Goal: Information Seeking & Learning: Learn about a topic

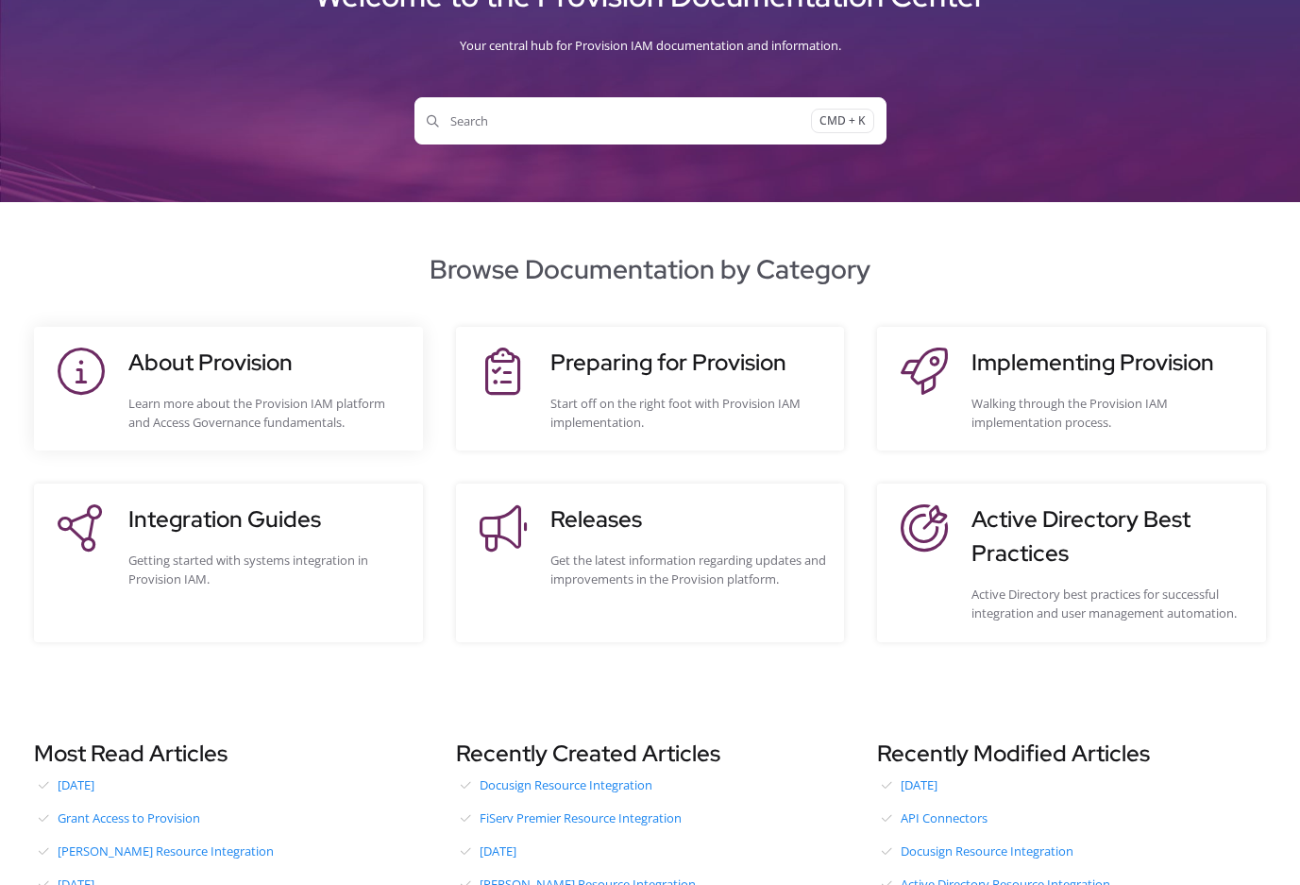
scroll to position [146, 0]
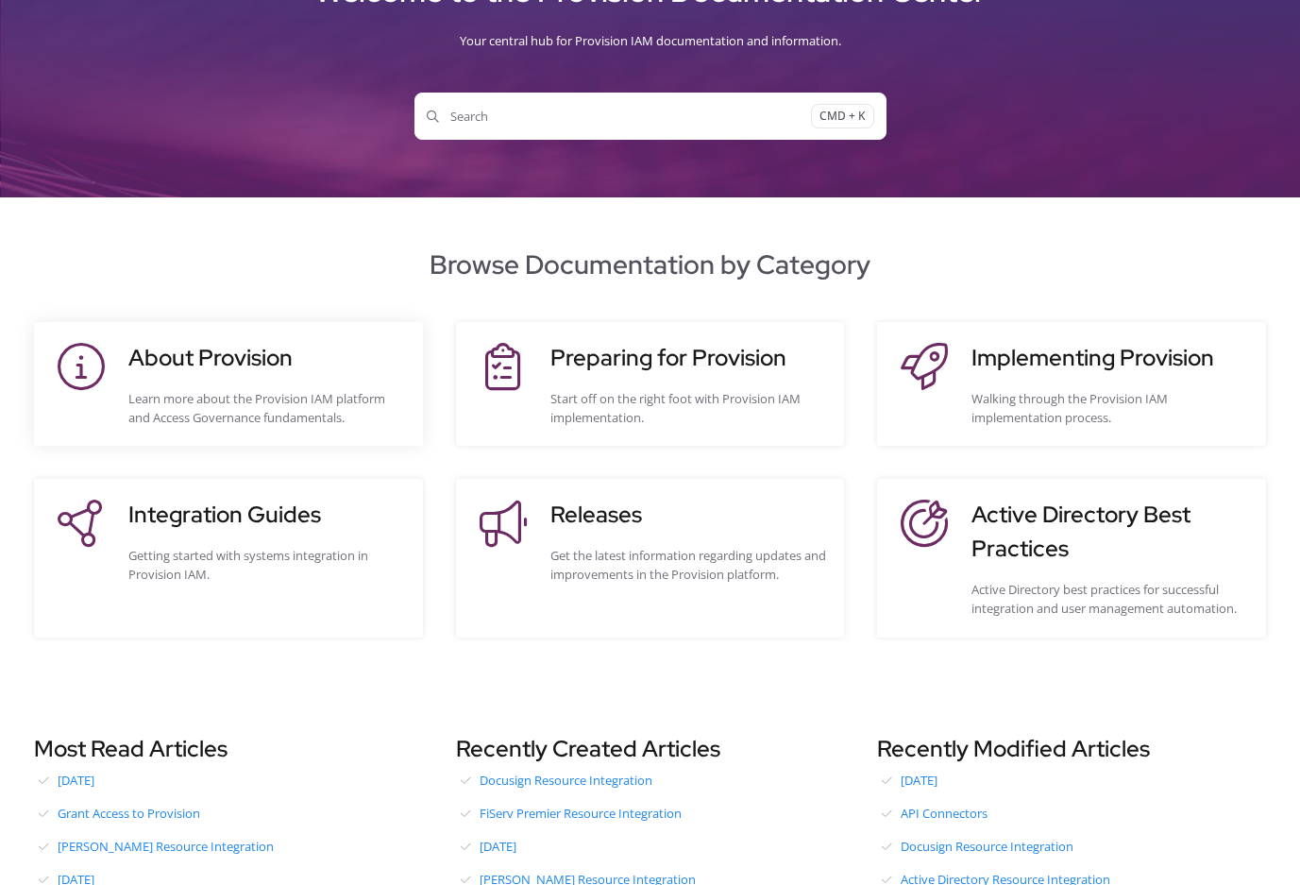
click at [152, 380] on div "About Provision Learn more about the Provision IAM platform and Access Governan…" at bounding box center [266, 384] width 276 height 86
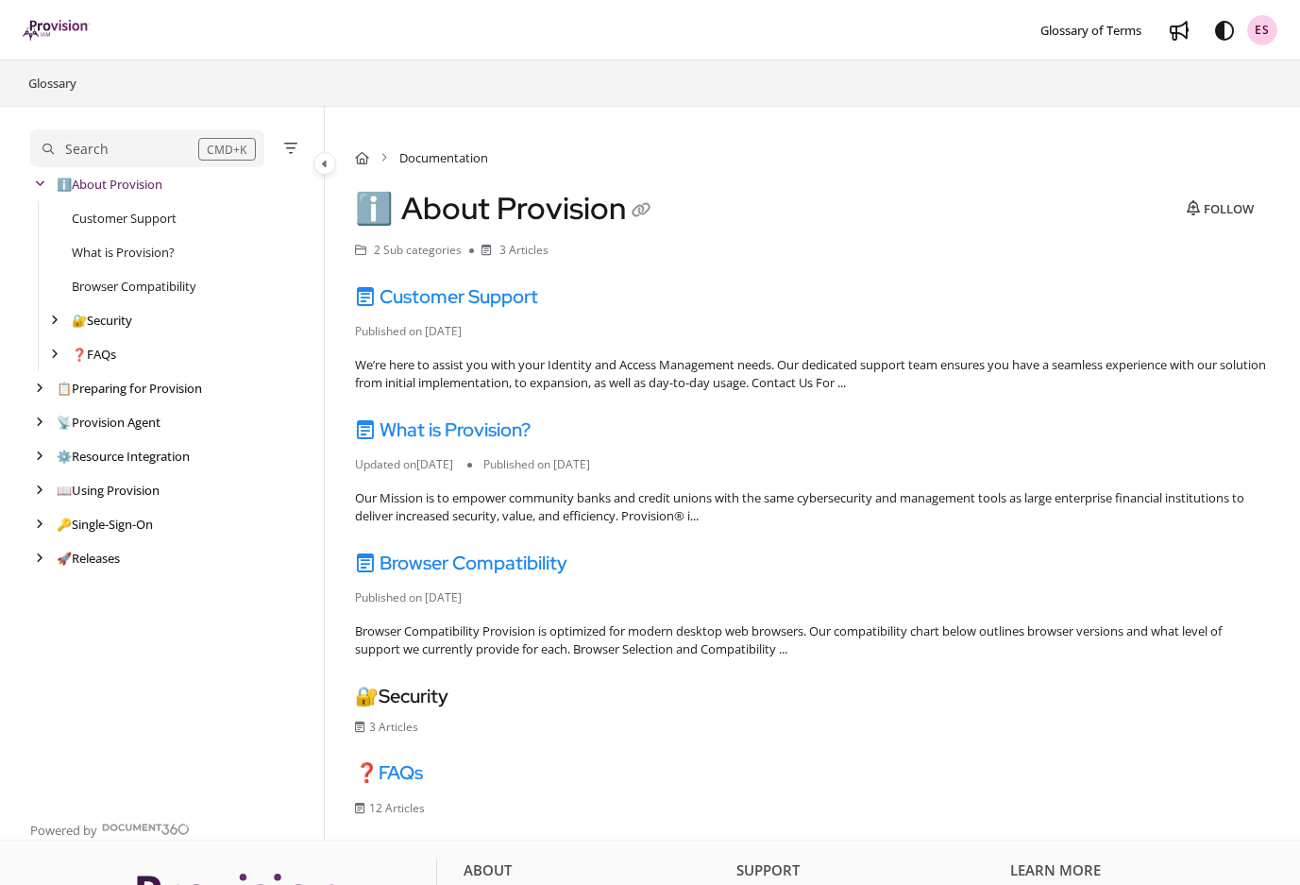
click at [1274, 34] on div "ES" at bounding box center [1262, 30] width 30 height 30
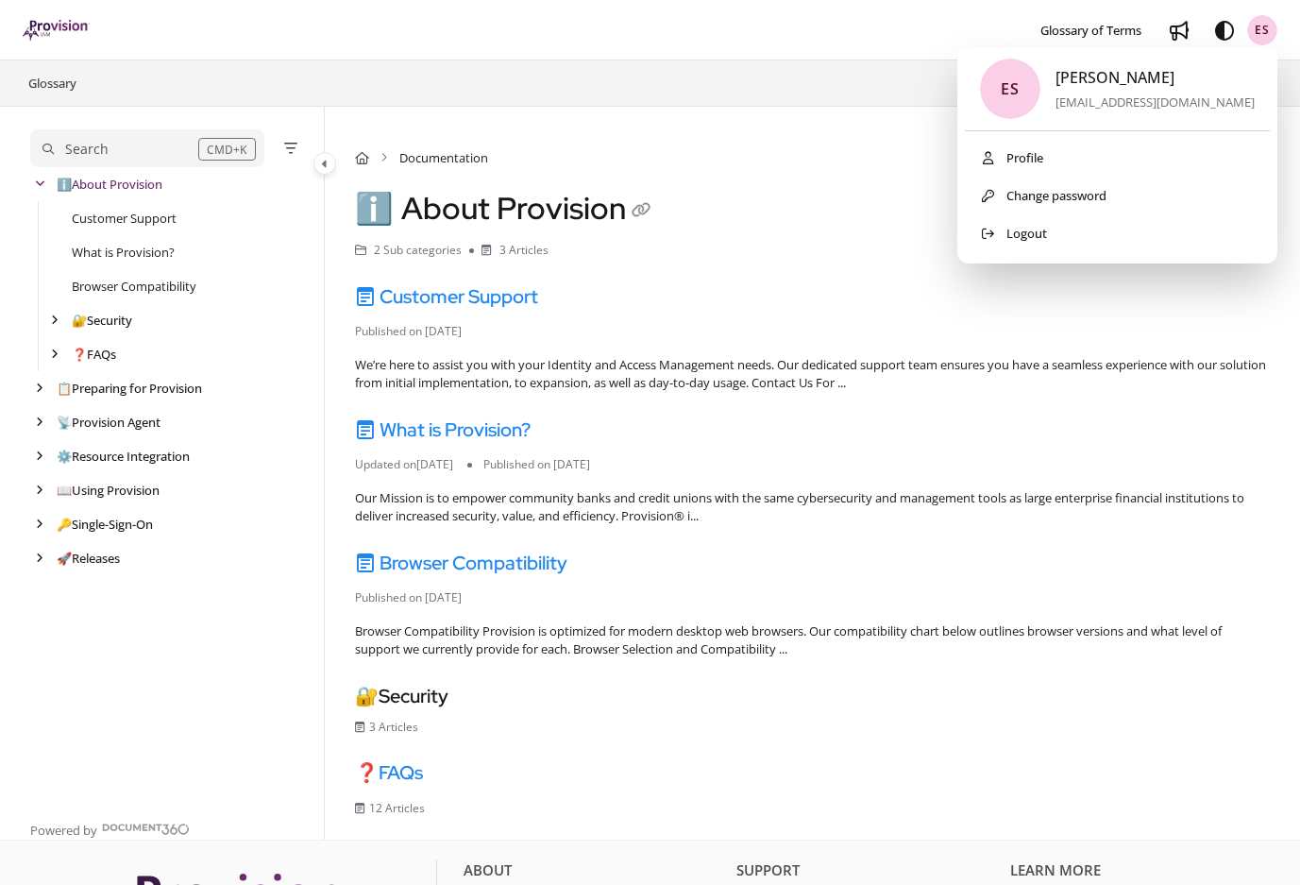
click at [1274, 34] on div "ES" at bounding box center [1262, 30] width 30 height 30
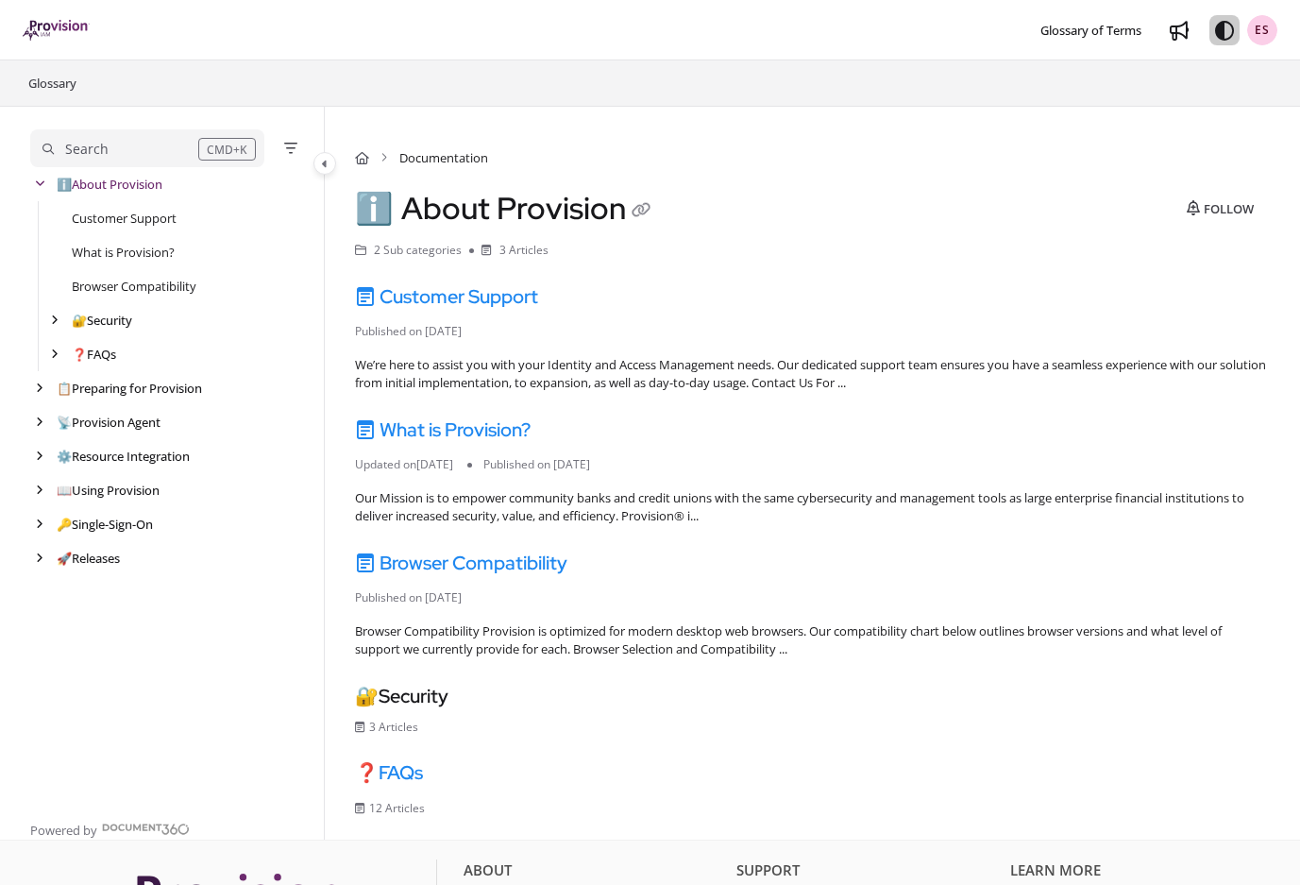
click at [1232, 41] on button "Theme options" at bounding box center [1224, 30] width 30 height 30
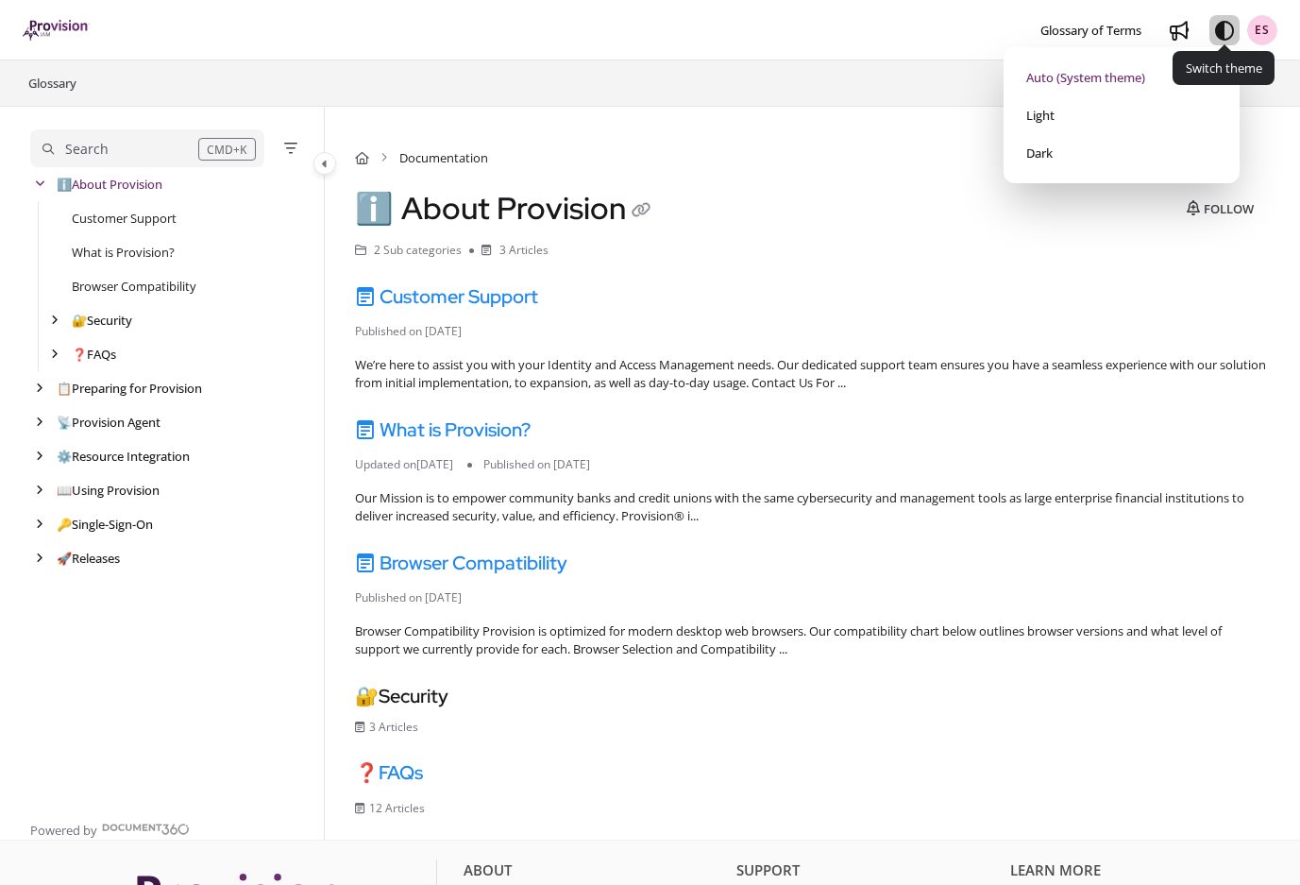
click at [1232, 41] on button "Theme options" at bounding box center [1224, 30] width 30 height 30
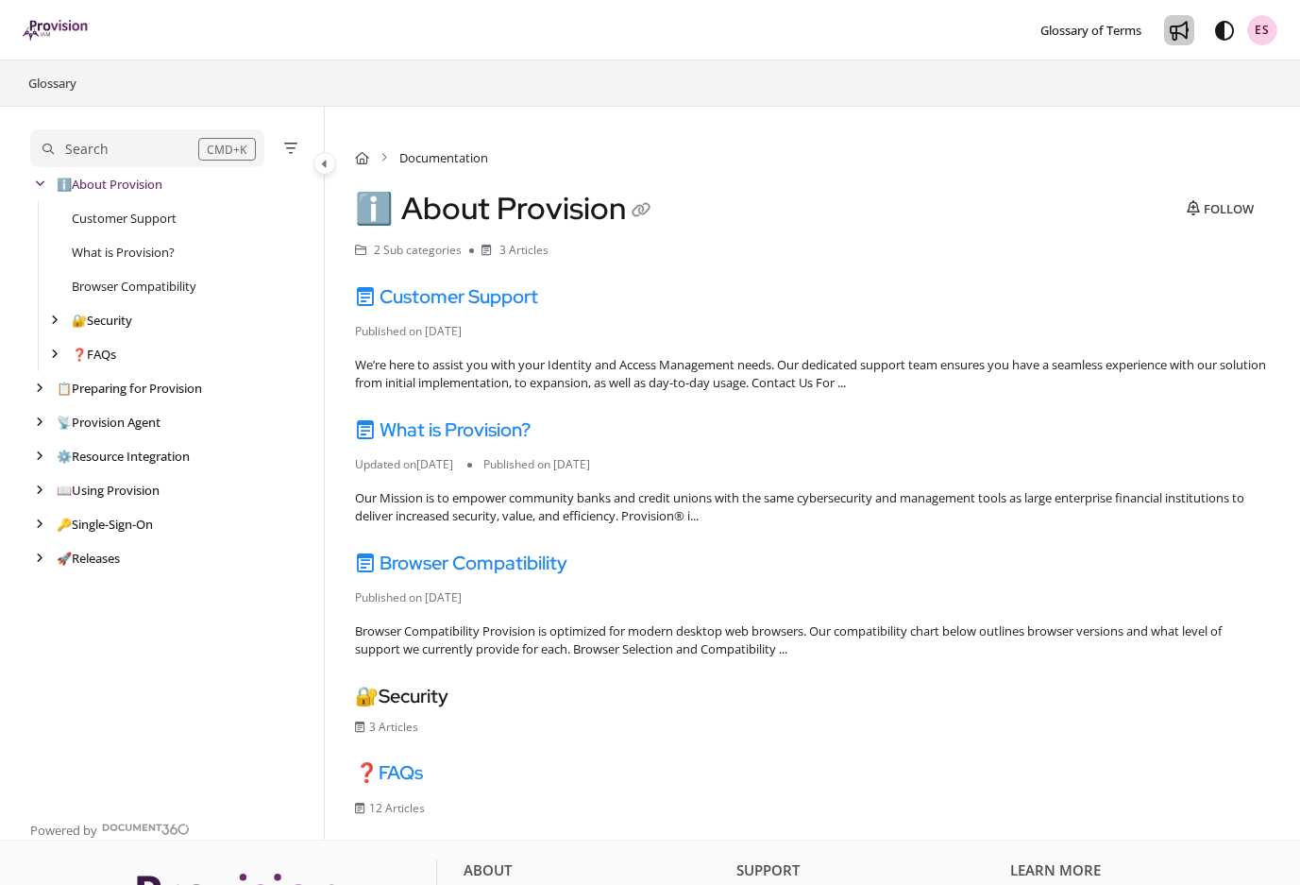
click at [1184, 43] on link "Whats new" at bounding box center [1179, 30] width 30 height 30
click at [1175, 37] on icon "Whats new" at bounding box center [1179, 31] width 19 height 19
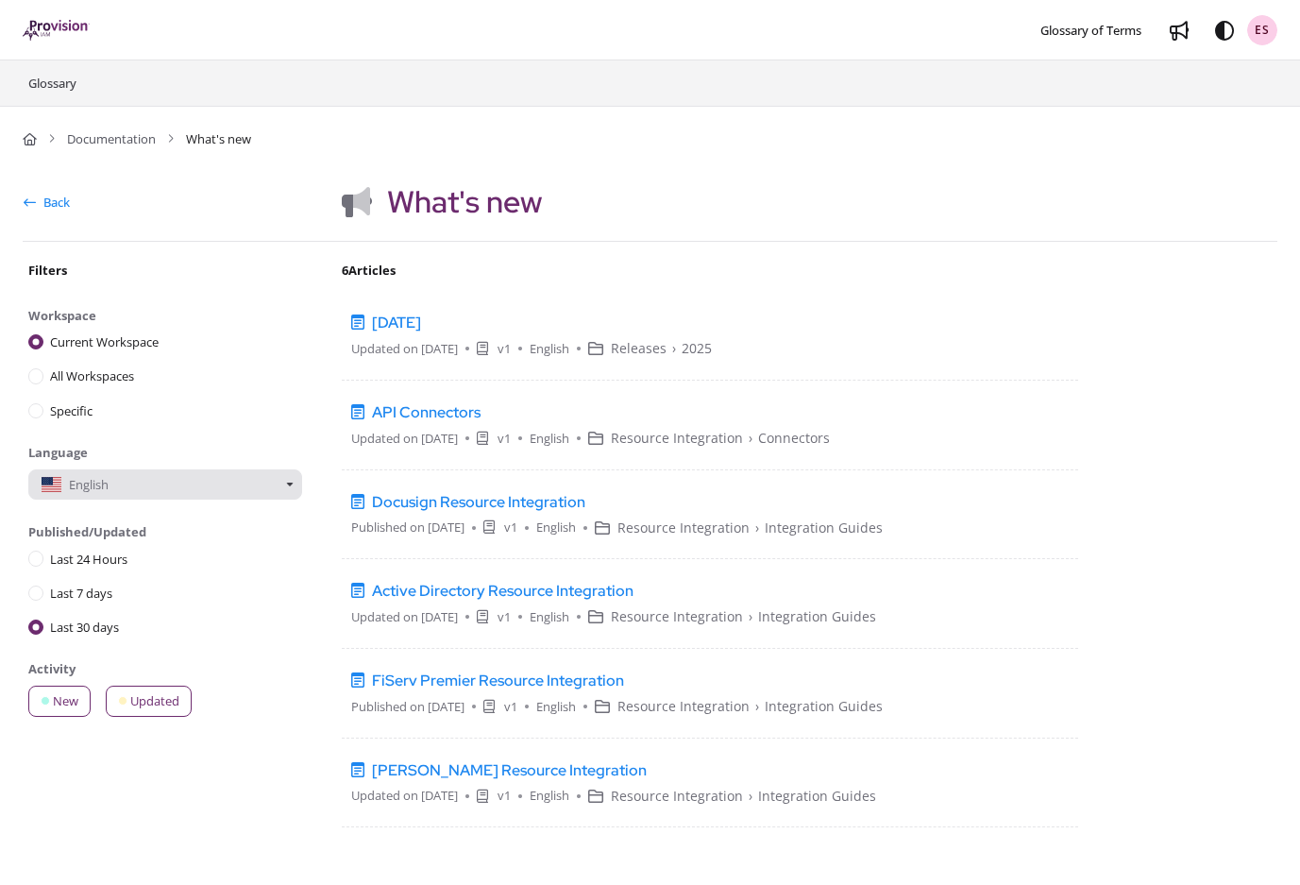
click at [184, 471] on button "English" at bounding box center [165, 484] width 274 height 31
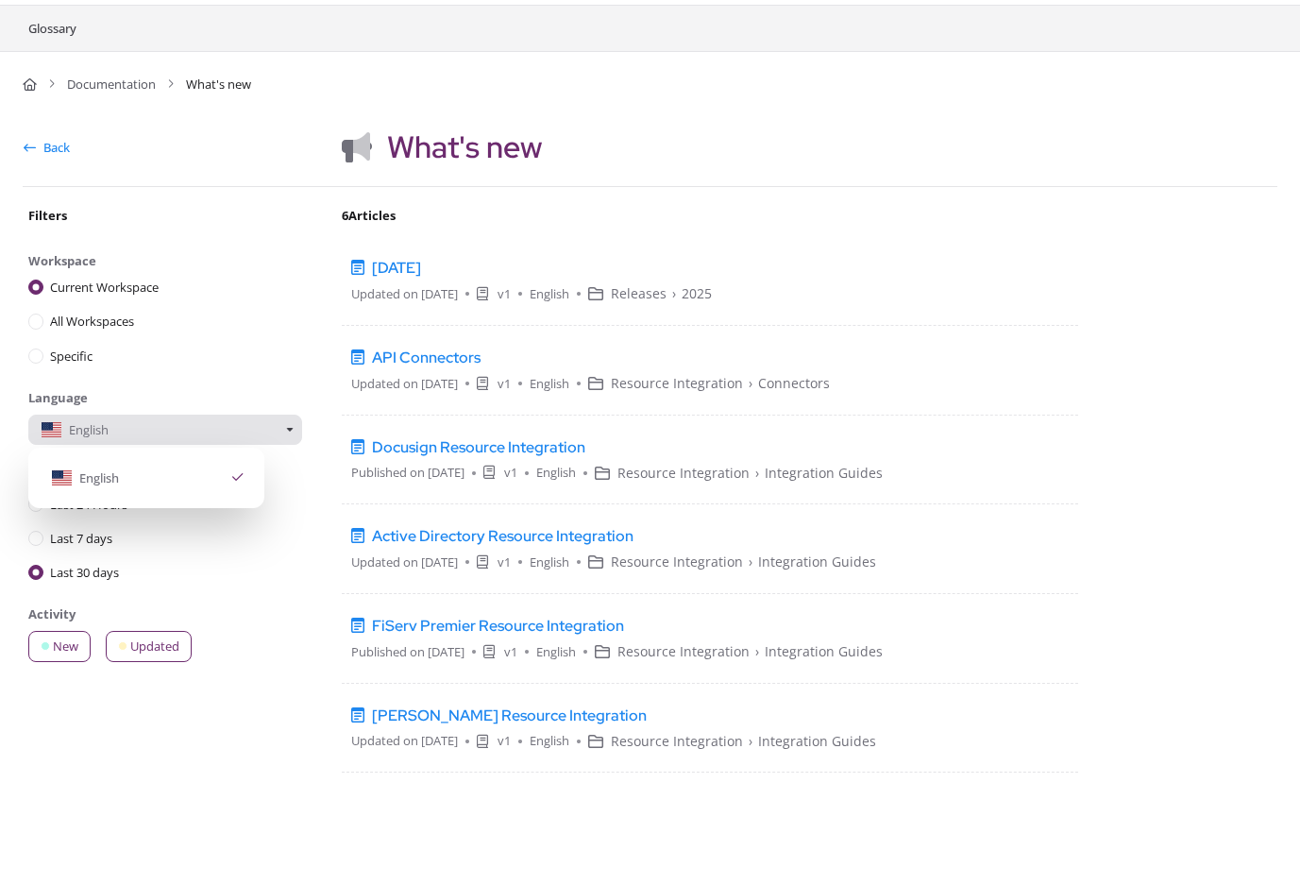
scroll to position [56, 0]
click at [200, 736] on div "Filters Clear all Workspace Clear Current Workspace All Workspaces Specific Lan…" at bounding box center [171, 545] width 296 height 680
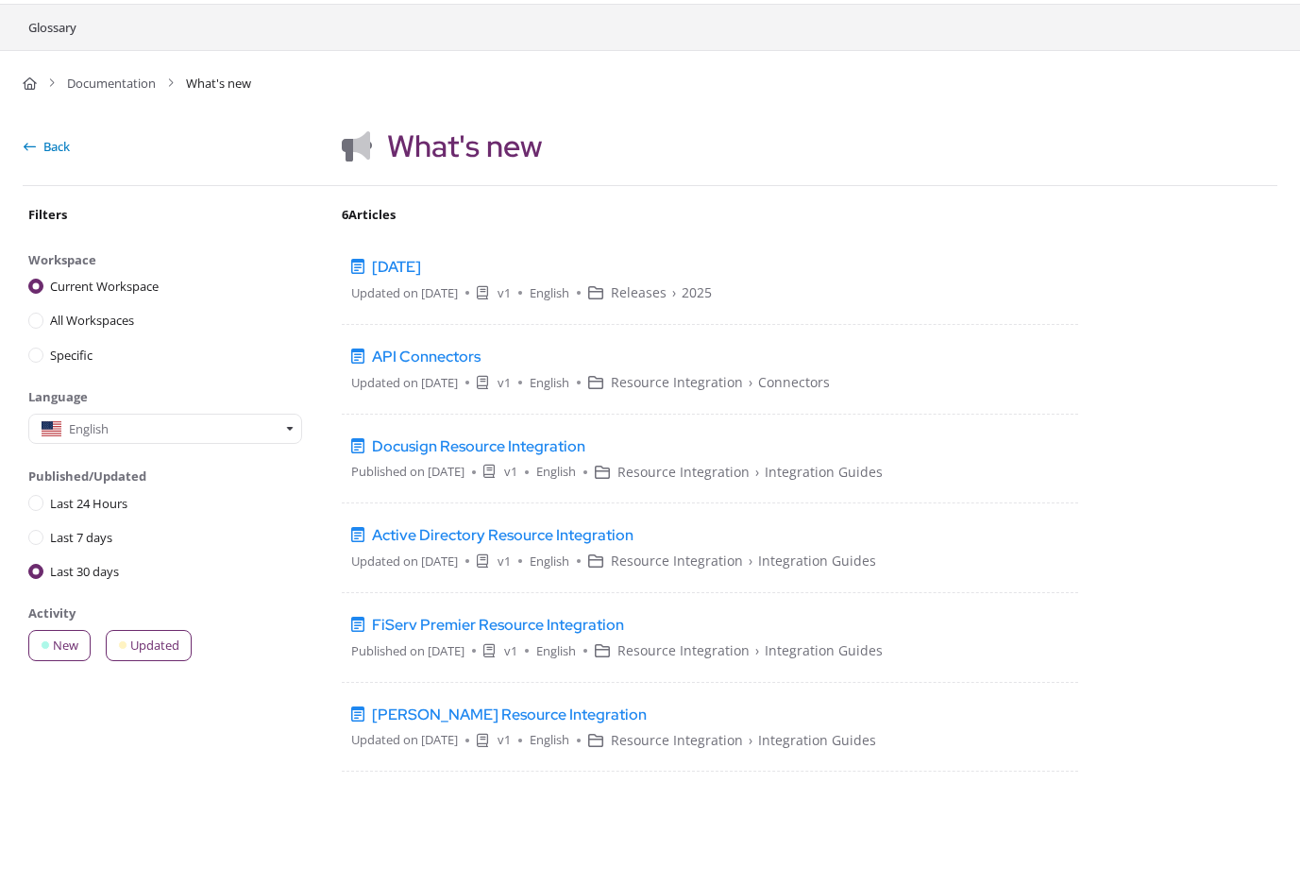
click at [57, 150] on button "Back" at bounding box center [47, 146] width 48 height 31
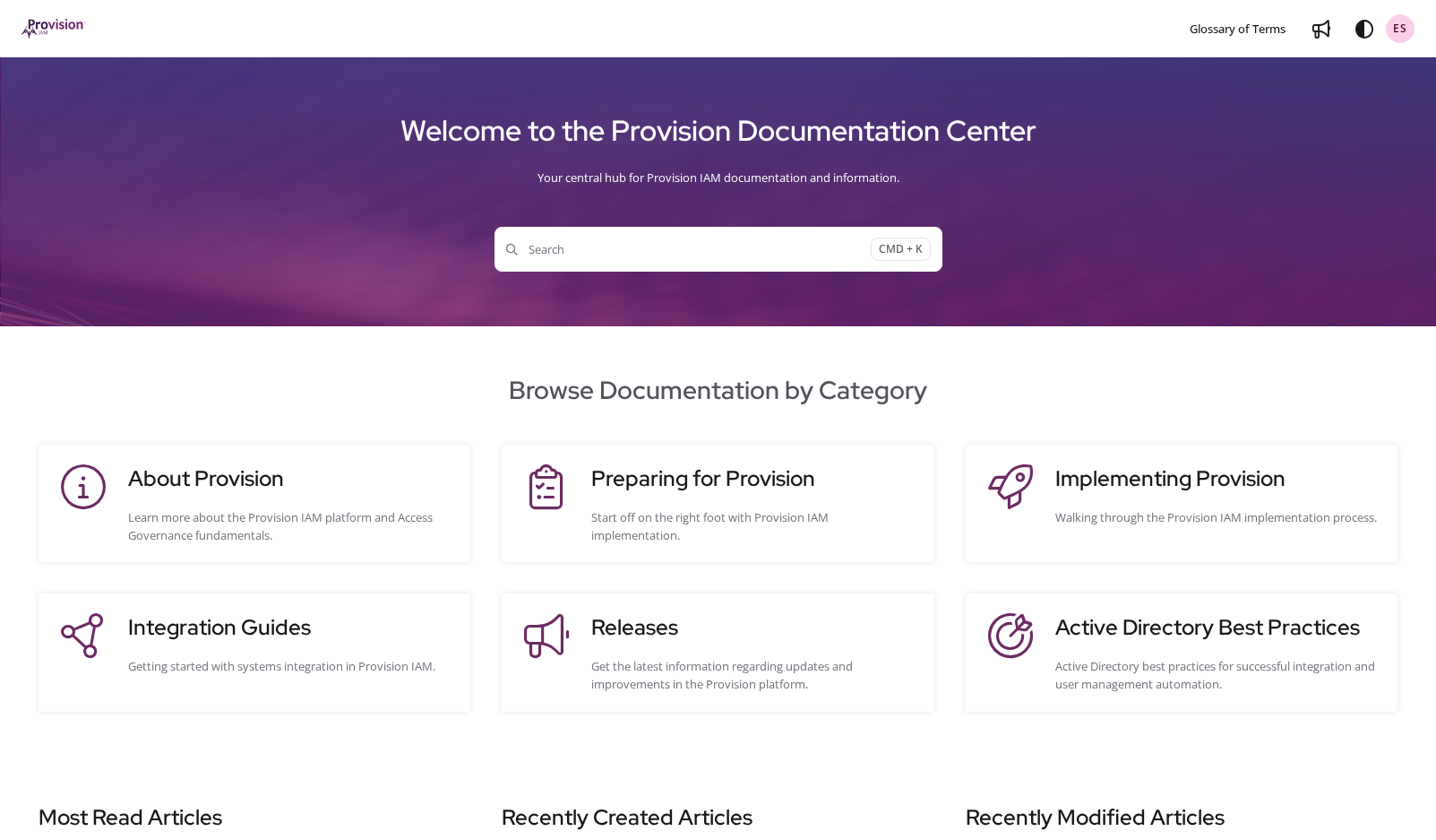
click at [1242, 39] on ul "Glossary of Terms Use ←/→ to navigate" at bounding box center [1263, 28] width 146 height 28
click at [1245, 32] on span "Glossary of Terms" at bounding box center [1238, 28] width 96 height 16
click at [1395, 26] on span "ES" at bounding box center [1400, 29] width 14 height 17
